Goal: Information Seeking & Learning: Learn about a topic

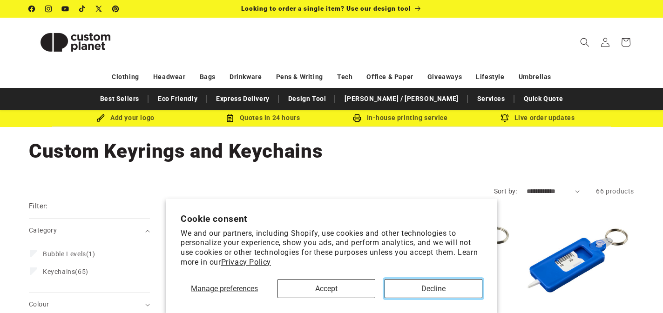
click at [415, 285] on button "Decline" at bounding box center [433, 288] width 98 height 19
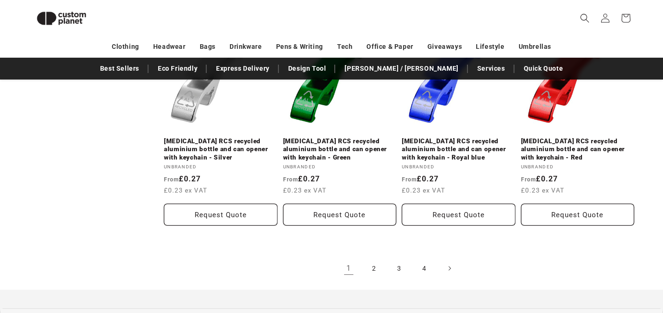
scroll to position [1056, 0]
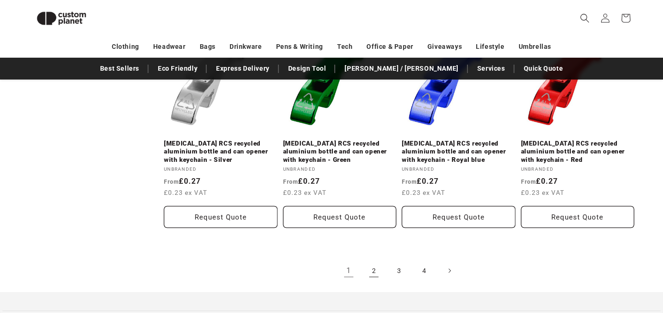
click at [376, 261] on link "2" at bounding box center [373, 271] width 20 height 20
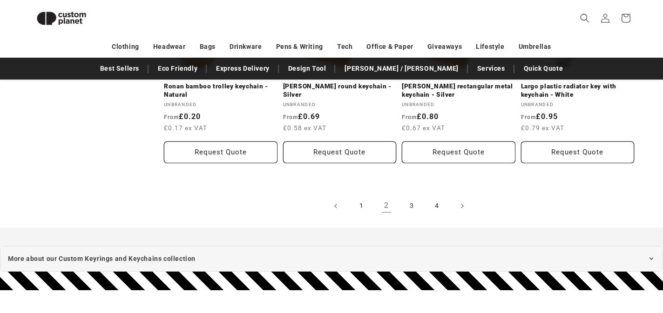
scroll to position [1106, 0]
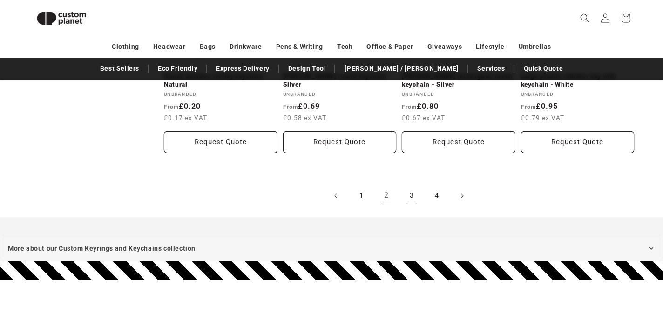
click at [410, 194] on link "3" at bounding box center [411, 196] width 20 height 20
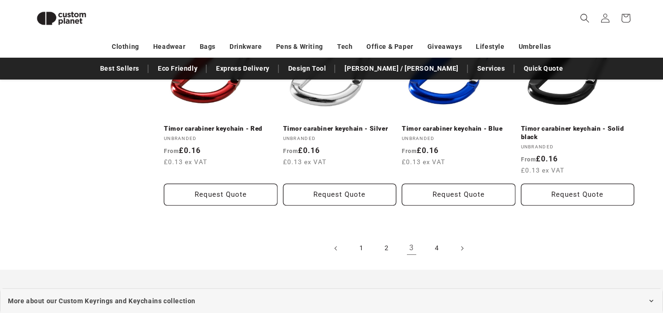
scroll to position [1044, 0]
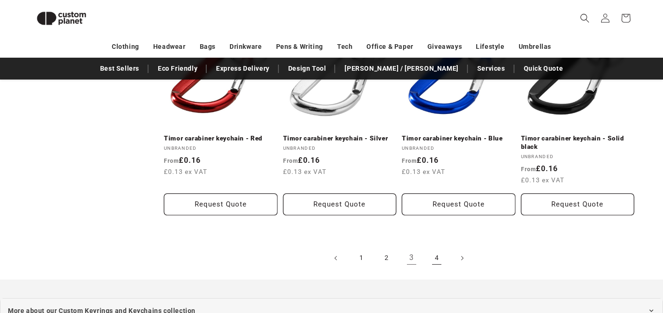
click at [437, 259] on link "4" at bounding box center [436, 258] width 20 height 20
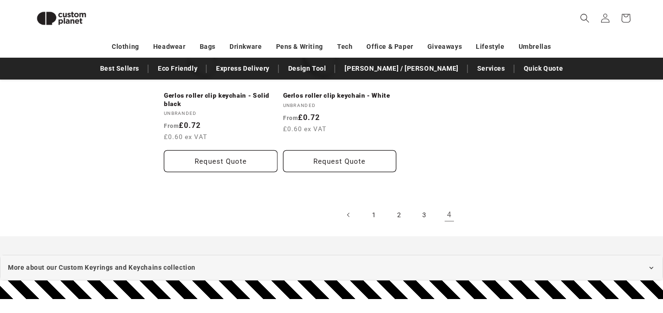
scroll to position [428, 0]
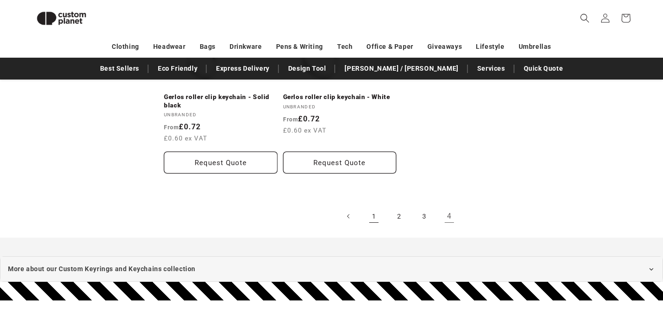
click at [371, 211] on link "1" at bounding box center [373, 216] width 20 height 20
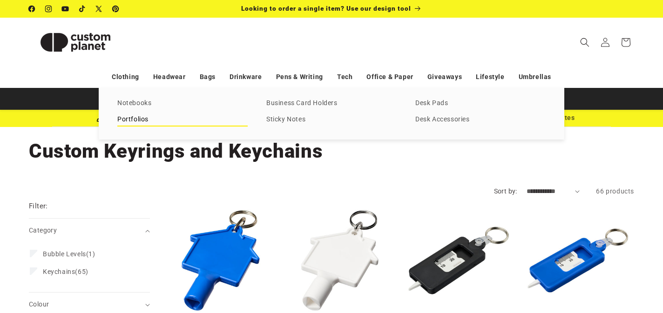
click at [156, 121] on link "Portfolios" at bounding box center [182, 120] width 130 height 13
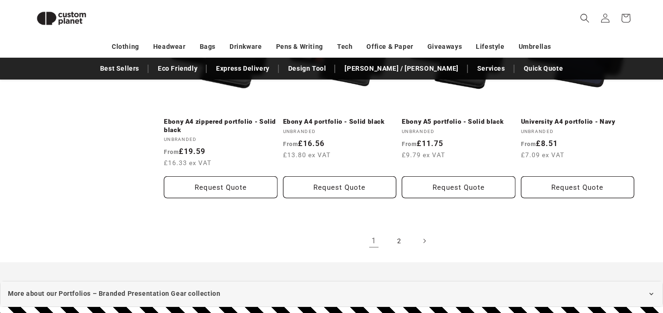
scroll to position [1047, 0]
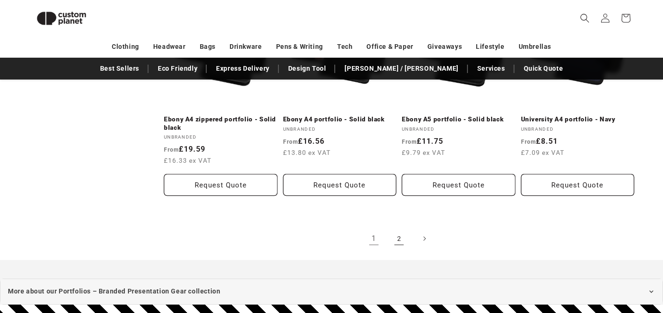
click at [400, 229] on link "2" at bounding box center [398, 238] width 20 height 20
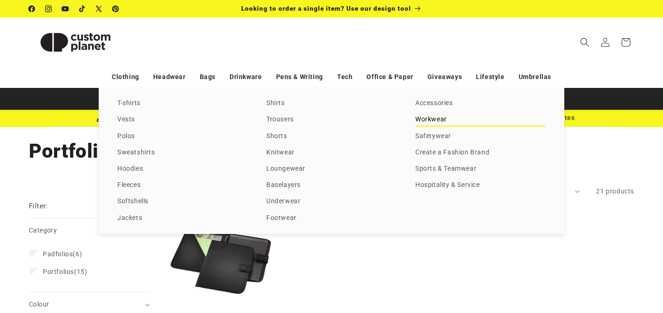
click at [426, 120] on link "Workwear" at bounding box center [480, 120] width 130 height 13
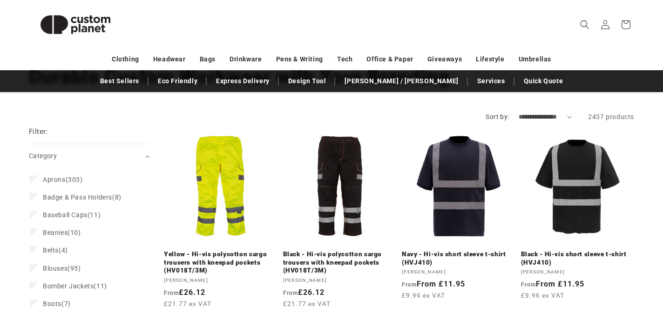
scroll to position [110, 0]
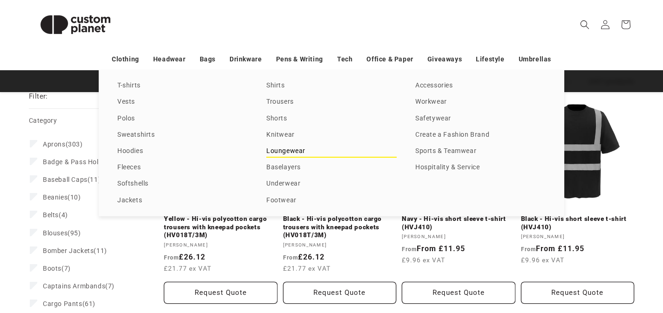
click at [296, 152] on link "Loungewear" at bounding box center [331, 151] width 130 height 13
